Goal: Information Seeking & Learning: Find specific fact

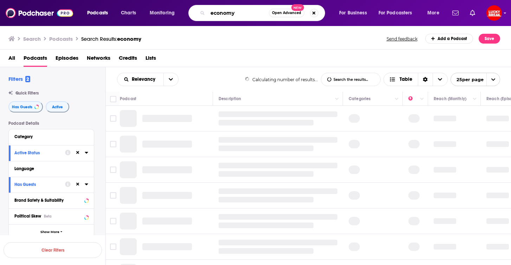
click at [252, 15] on input "economy" at bounding box center [238, 12] width 61 height 11
drag, startPoint x: 252, startPoint y: 15, endPoint x: 180, endPoint y: 15, distance: 71.4
click at [180, 15] on div "Podcasts Charts Monitoring economy Open Advanced New For Business For Podcaster…" at bounding box center [264, 13] width 364 height 16
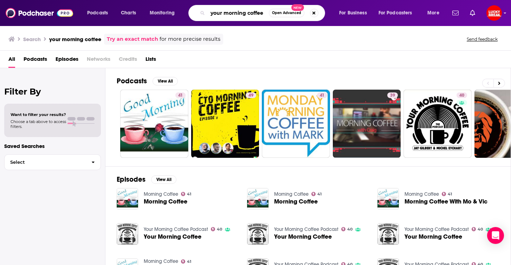
click at [268, 12] on input "your morning coffee" at bounding box center [238, 12] width 61 height 11
type input "your morning coffee podcast"
